Goal: Entertainment & Leisure: Consume media (video, audio)

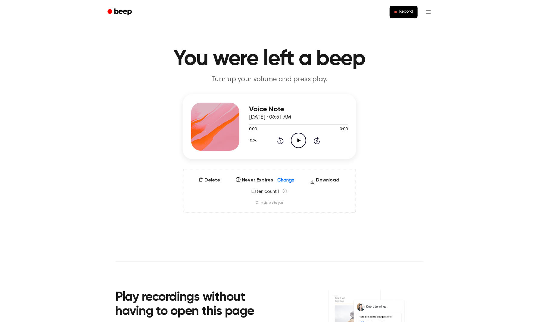
click at [298, 146] on icon "Play Audio" at bounding box center [298, 140] width 15 height 15
click at [300, 140] on icon "Pause Audio" at bounding box center [298, 140] width 15 height 15
click at [294, 139] on icon "Play Audio" at bounding box center [298, 140] width 15 height 15
click at [300, 140] on icon at bounding box center [298, 141] width 3 height 4
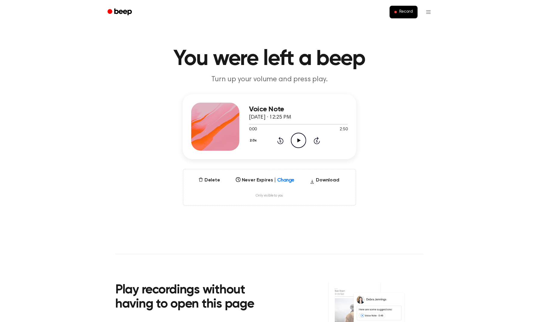
click at [302, 144] on icon "Play Audio" at bounding box center [298, 140] width 15 height 15
click at [302, 144] on icon "Pause Audio" at bounding box center [298, 140] width 15 height 15
drag, startPoint x: 253, startPoint y: 123, endPoint x: 248, endPoint y: 123, distance: 5.4
click at [248, 123] on div "Voice Note October 9, 2025 · 12:25 PM 2:47 2:50 Your browser does not support t…" at bounding box center [269, 126] width 173 height 65
click at [251, 124] on div at bounding box center [297, 124] width 97 height 1
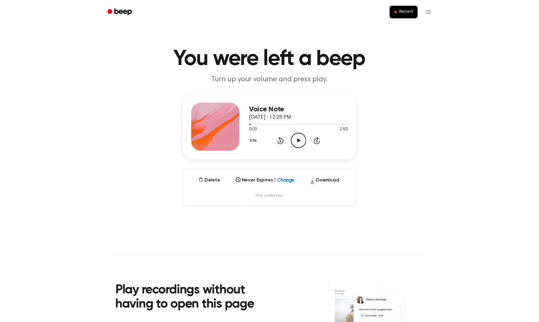
click at [302, 142] on icon "Play Audio" at bounding box center [298, 140] width 15 height 15
click at [295, 140] on icon "Play Audio" at bounding box center [298, 140] width 15 height 15
